Goal: Task Accomplishment & Management: Use online tool/utility

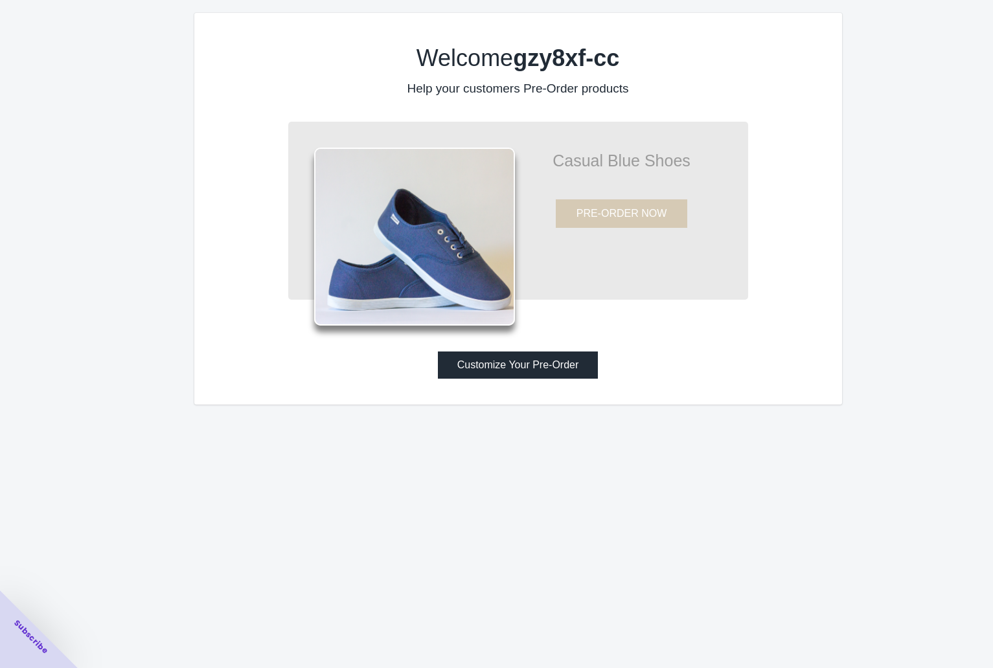
click at [561, 359] on button "Customize Your Pre-Order" at bounding box center [518, 365] width 161 height 27
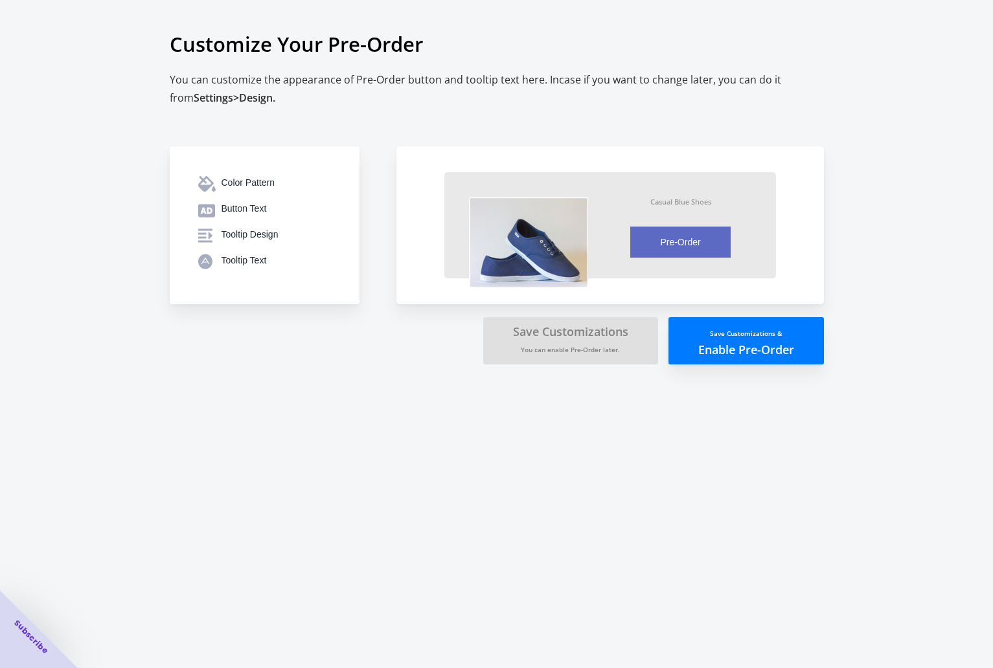
click at [539, 238] on img at bounding box center [528, 242] width 119 height 91
click at [324, 260] on div "Tooltip Text" at bounding box center [275, 260] width 109 height 13
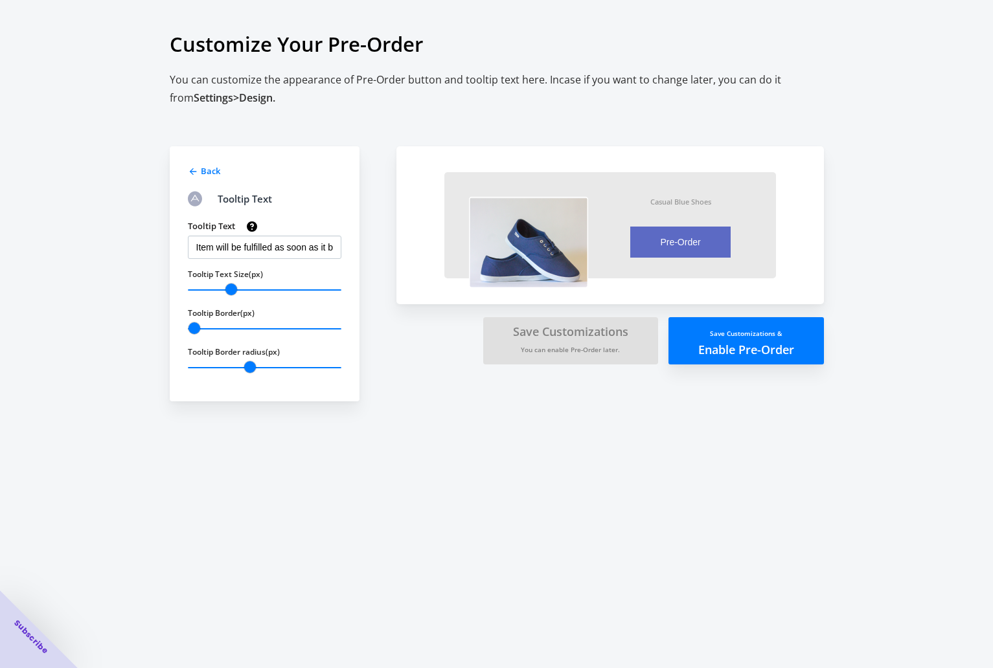
click at [729, 340] on button "Save Customizations & Enable Pre-Order" at bounding box center [745, 340] width 155 height 47
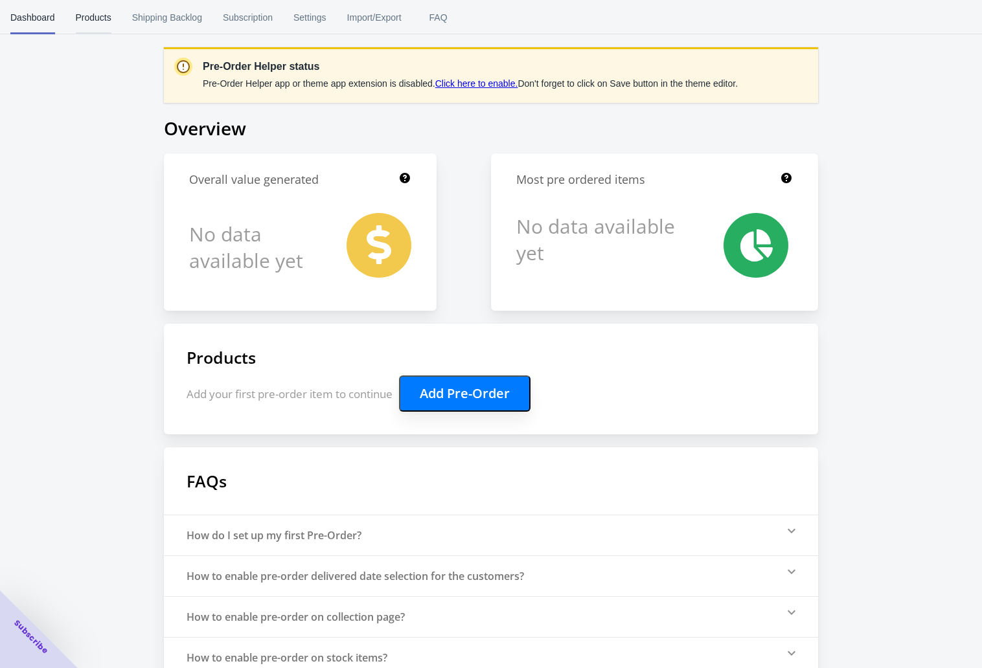
click at [93, 11] on span "Products" at bounding box center [94, 18] width 36 height 34
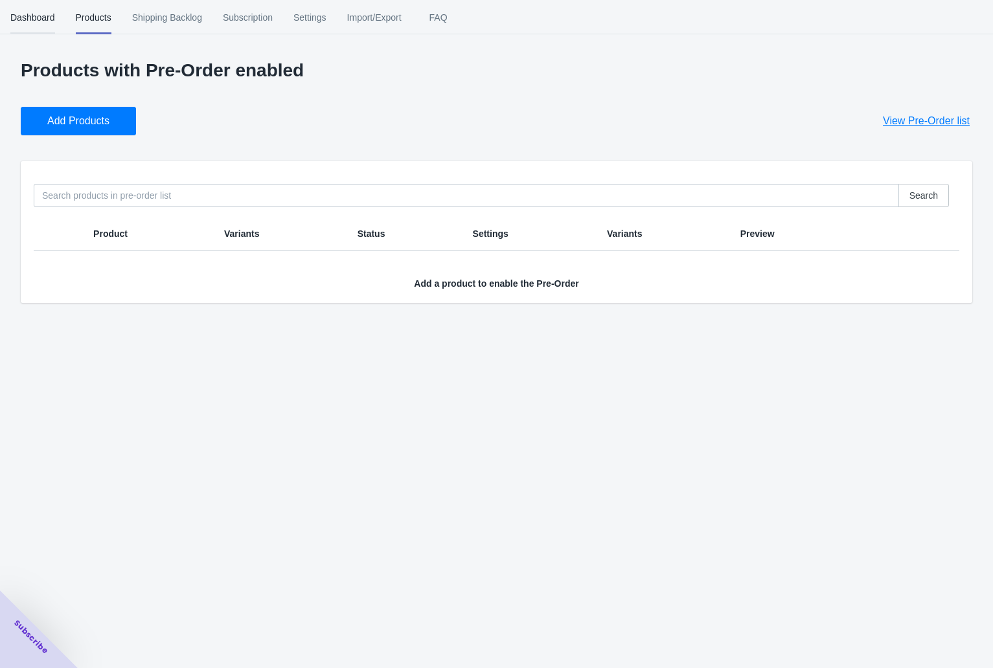
click at [42, 25] on span "Dashboard" at bounding box center [32, 18] width 45 height 34
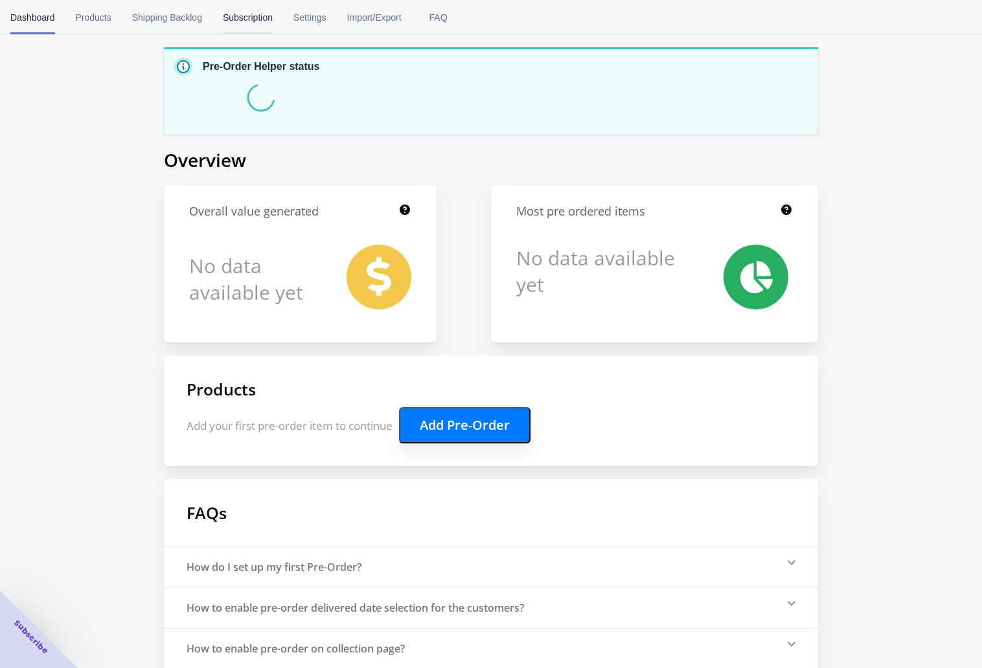
click at [229, 19] on span "Subscription" at bounding box center [248, 18] width 50 height 34
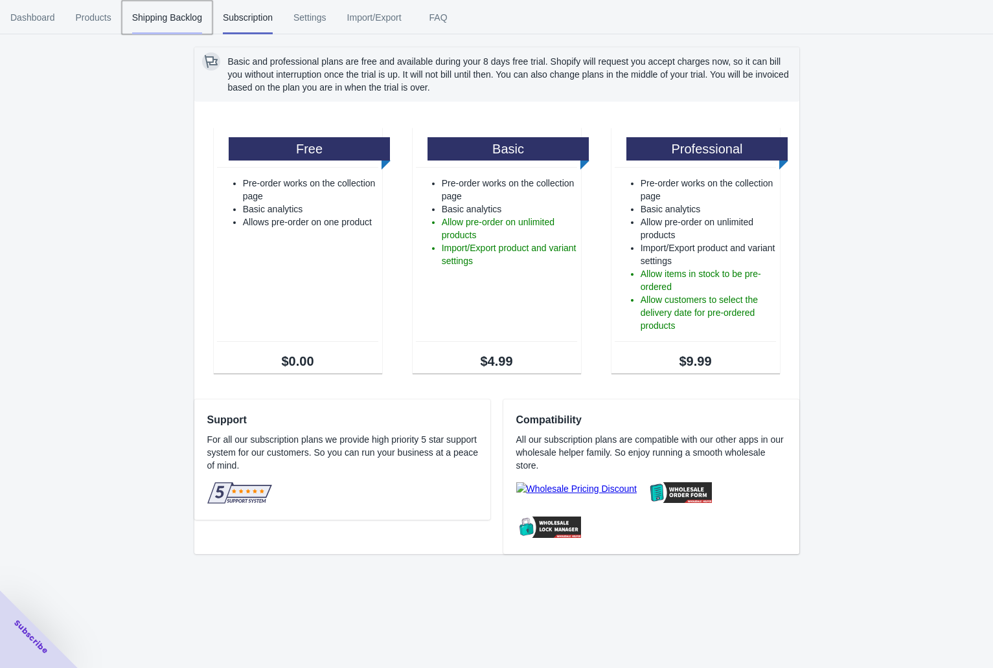
click at [196, 19] on span "Shipping Backlog" at bounding box center [167, 18] width 70 height 34
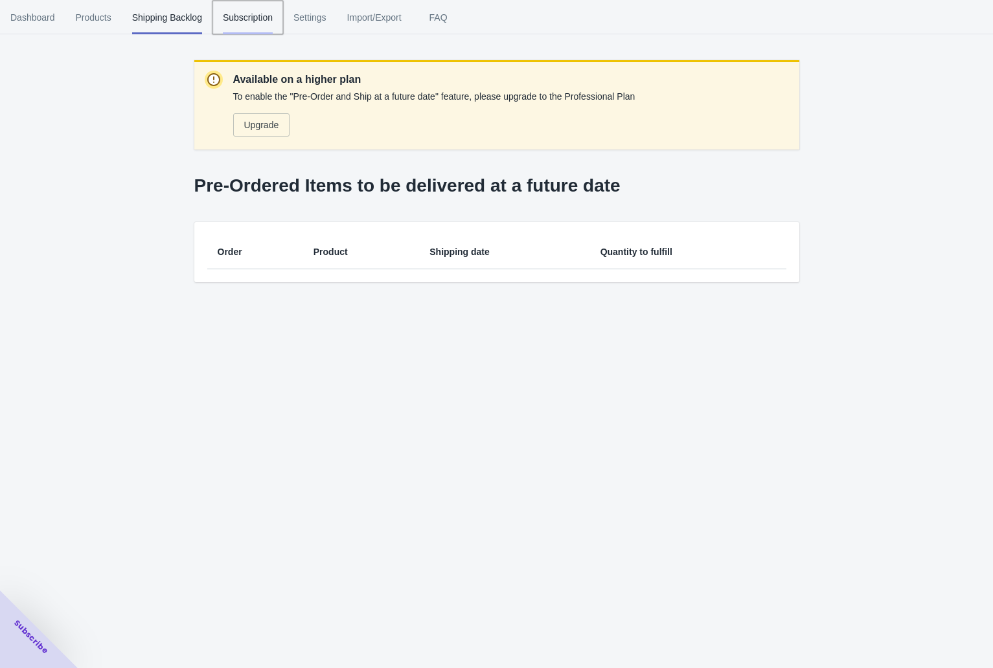
click at [280, 23] on button "Subscription" at bounding box center [247, 18] width 71 height 34
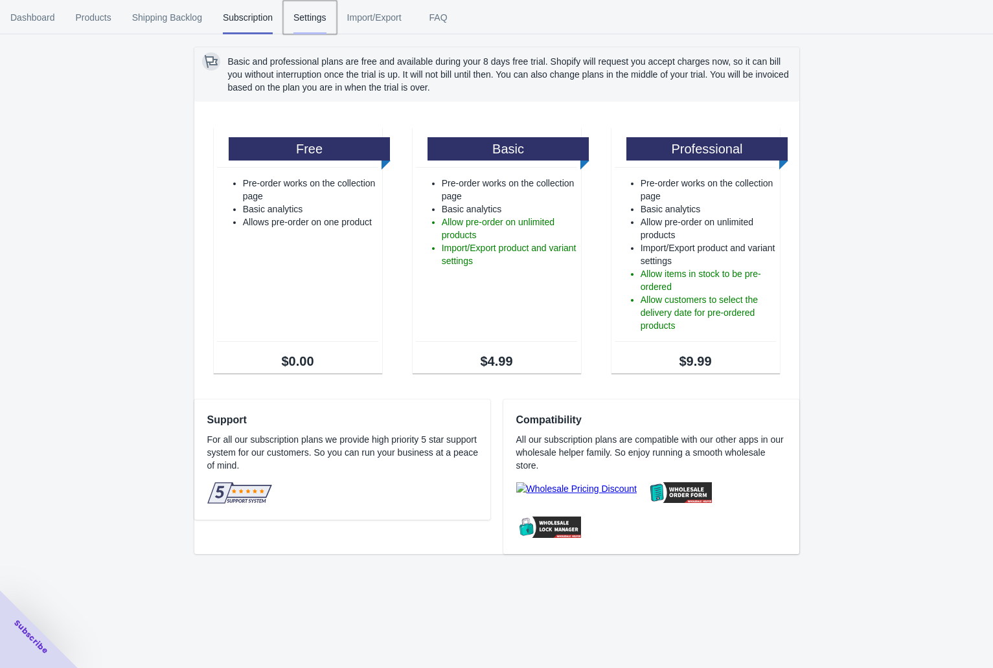
click at [313, 27] on span "Settings" at bounding box center [309, 18] width 33 height 34
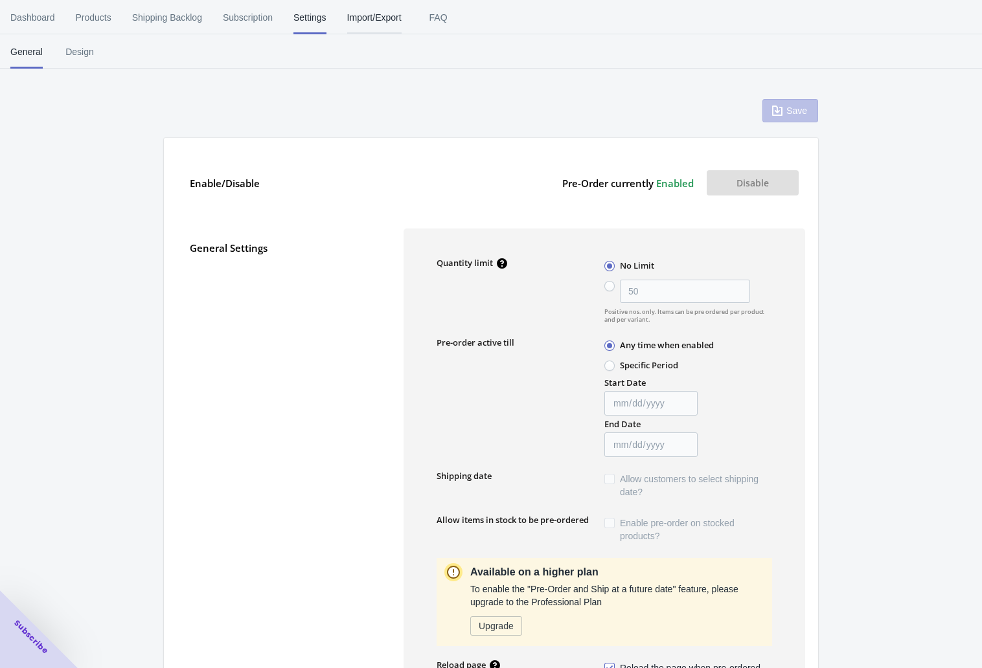
click at [350, 22] on span "Import/Export" at bounding box center [374, 18] width 54 height 34
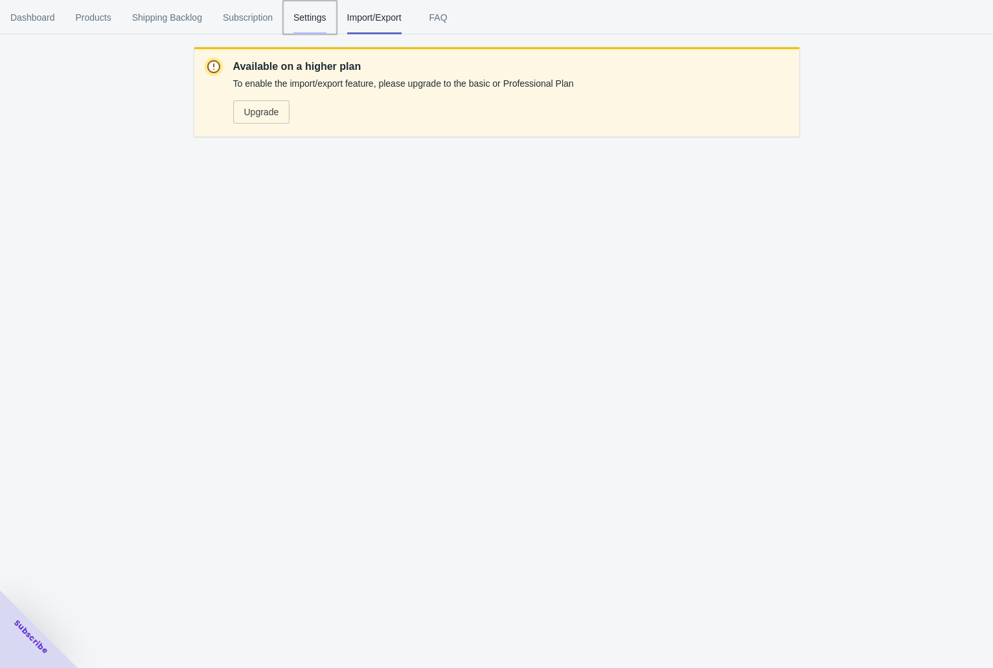
click at [313, 13] on span "Settings" at bounding box center [309, 18] width 33 height 34
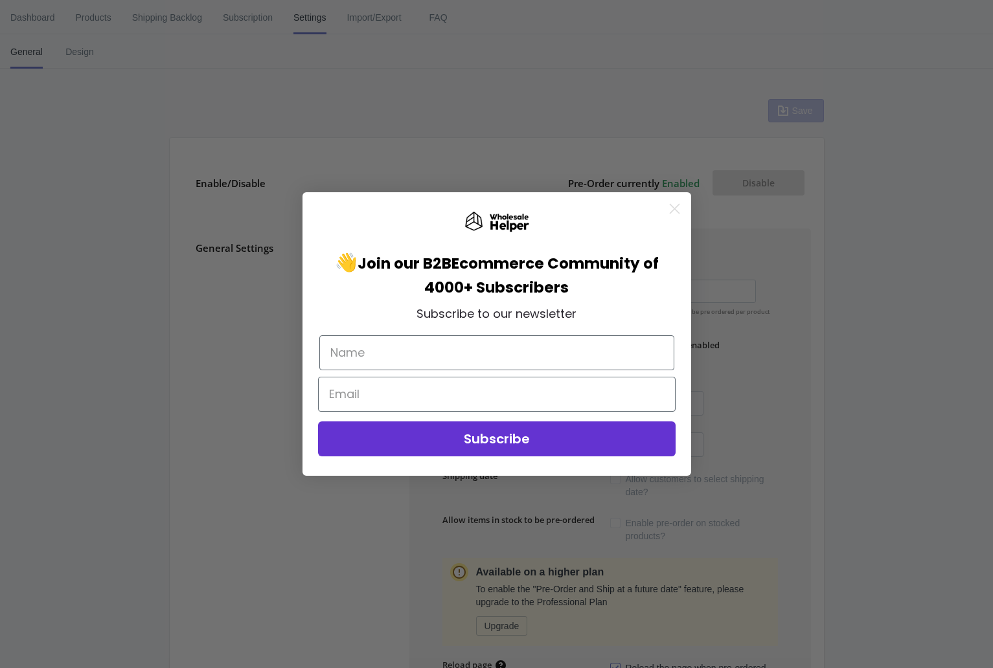
click at [681, 207] on circle "Close dialog" at bounding box center [673, 208] width 21 height 21
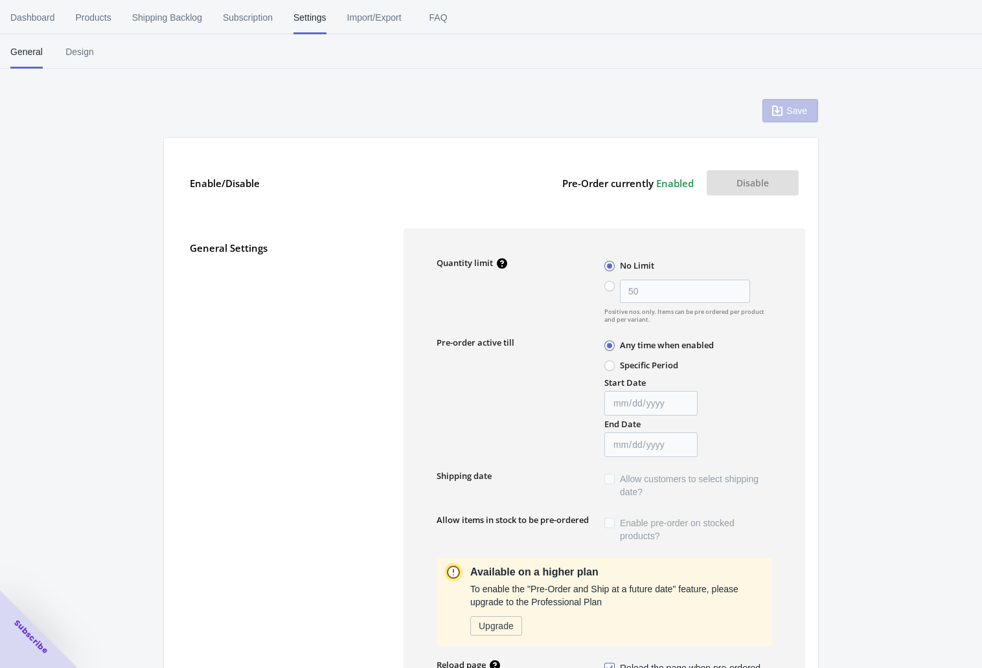
scroll to position [216, 0]
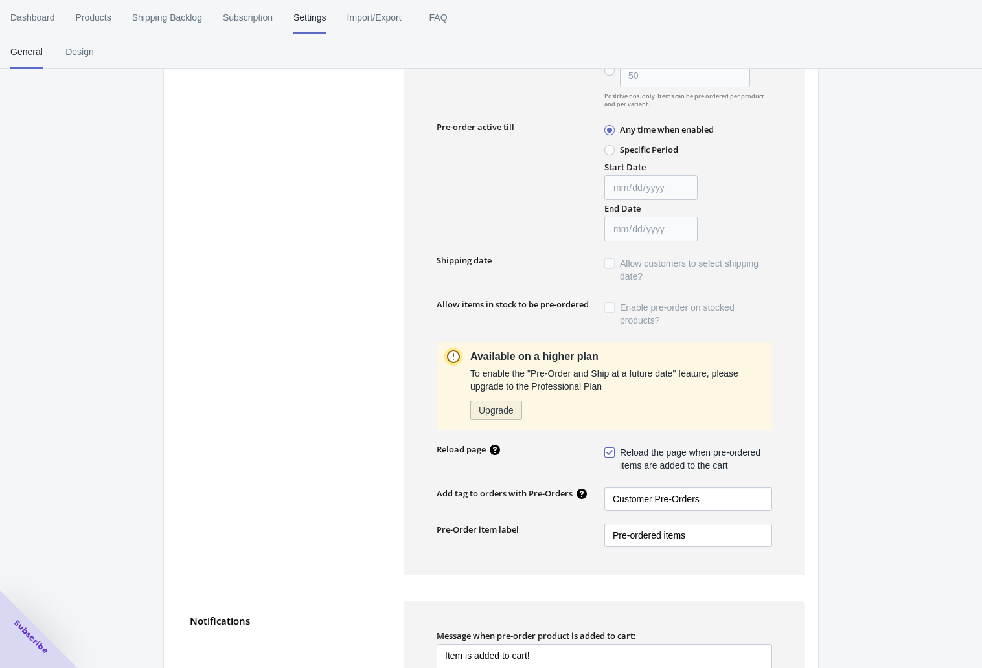
click at [508, 405] on span "Upgrade" at bounding box center [496, 410] width 35 height 10
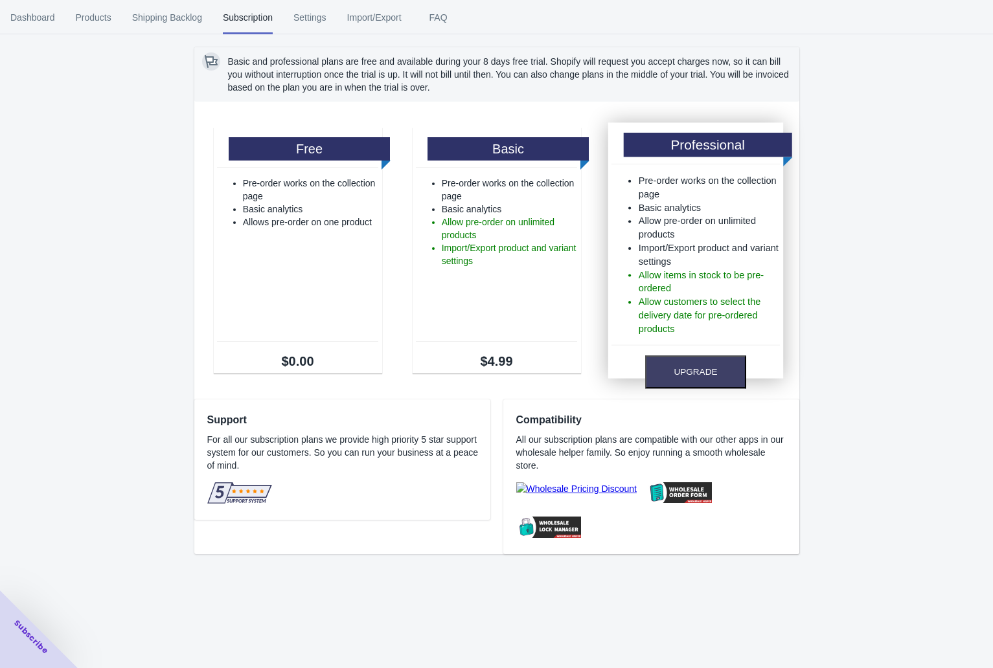
click at [688, 332] on li "Allow customers to select the delivery date for pre-ordered products" at bounding box center [708, 315] width 141 height 40
click at [706, 371] on button "Upgrade" at bounding box center [695, 372] width 101 height 33
